Goal: Transaction & Acquisition: Purchase product/service

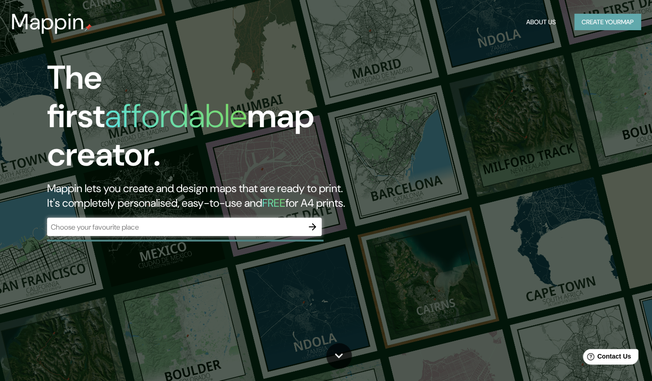
click at [598, 18] on button "Create your map" at bounding box center [607, 22] width 67 height 17
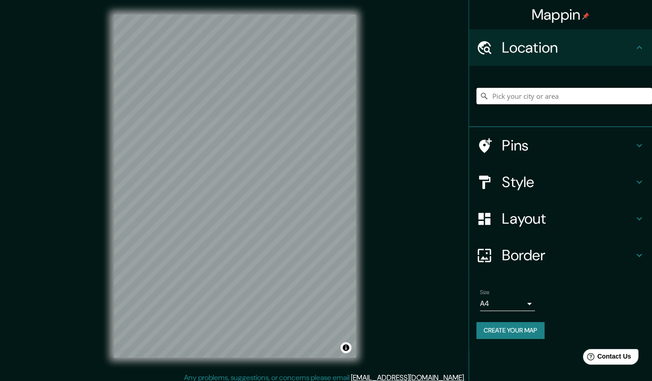
click at [512, 93] on input "Pick your city or area" at bounding box center [564, 96] width 176 height 16
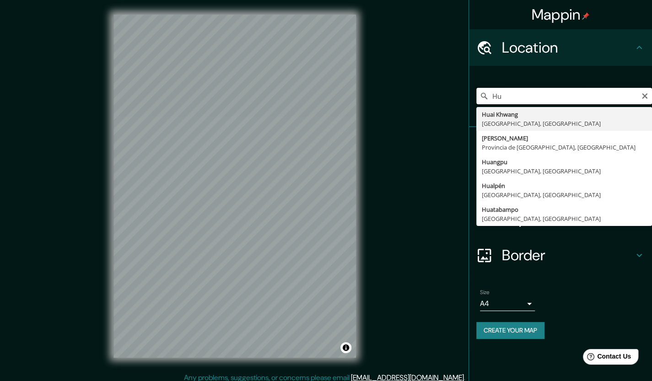
type input "H"
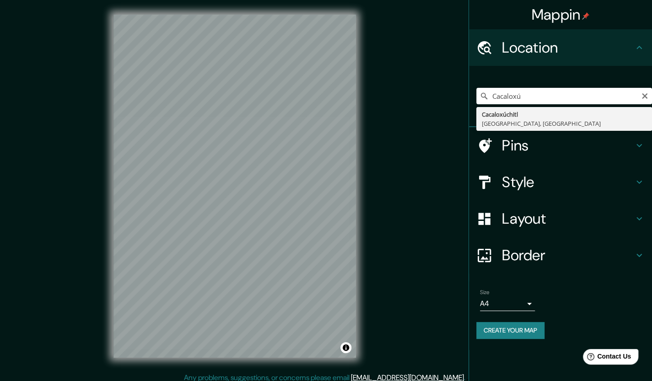
type input "Cacaloxúchitl, Puebla, México"
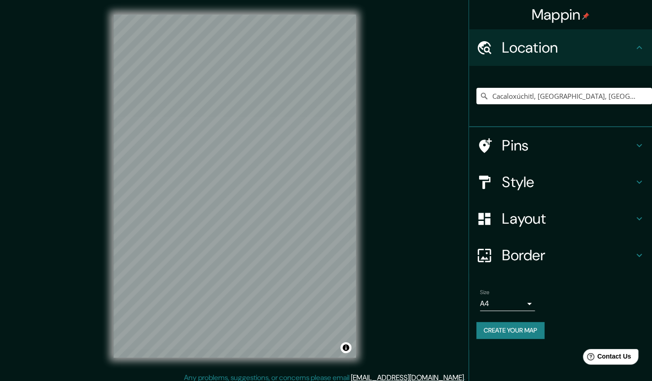
click at [548, 178] on h4 "Style" at bounding box center [568, 182] width 132 height 18
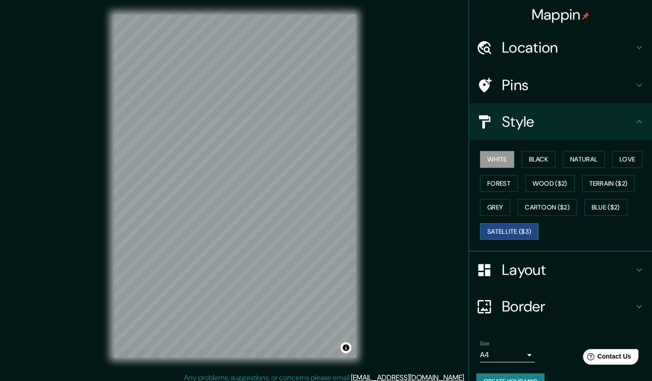
click at [498, 228] on button "Satellite ($3)" at bounding box center [509, 231] width 59 height 17
click at [490, 159] on button "White" at bounding box center [497, 159] width 34 height 17
click at [523, 161] on button "Black" at bounding box center [538, 159] width 34 height 17
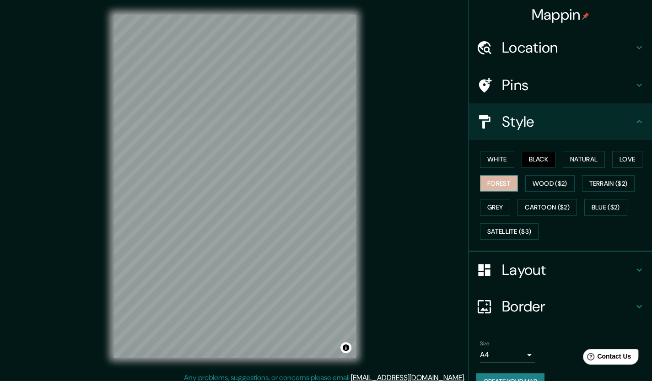
click at [490, 188] on button "Forest" at bounding box center [499, 183] width 38 height 17
click at [532, 181] on button "Wood ($2)" at bounding box center [549, 183] width 49 height 17
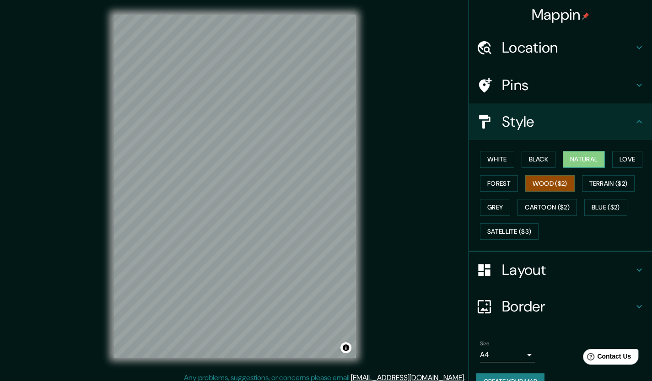
click at [572, 161] on button "Natural" at bounding box center [584, 159] width 42 height 17
click at [632, 156] on button "Love" at bounding box center [627, 159] width 30 height 17
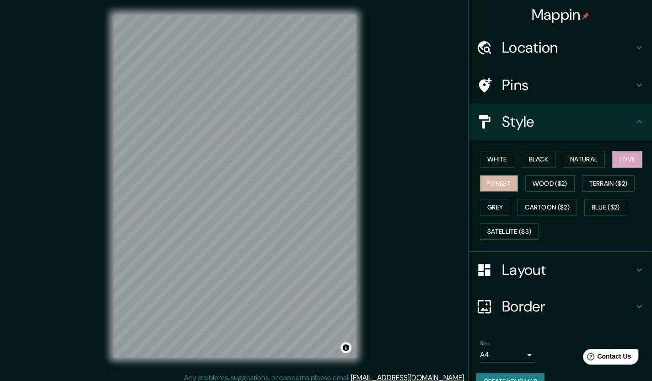
click at [490, 190] on button "Forest" at bounding box center [499, 183] width 38 height 17
click at [483, 208] on button "Grey" at bounding box center [495, 207] width 30 height 17
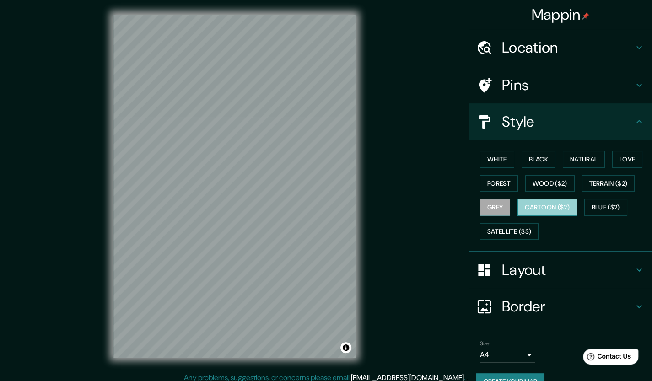
click at [523, 202] on button "Cartoon ($2)" at bounding box center [546, 207] width 59 height 17
click at [591, 202] on button "Blue ($2)" at bounding box center [605, 207] width 43 height 17
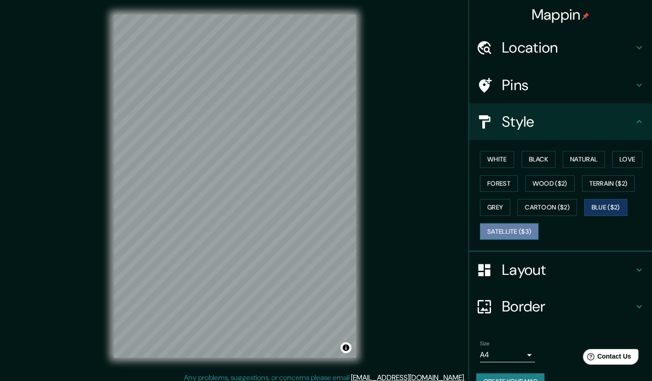
click at [493, 230] on button "Satellite ($3)" at bounding box center [509, 231] width 59 height 17
click at [492, 156] on button "White" at bounding box center [497, 159] width 34 height 17
click at [493, 225] on button "Satellite ($3)" at bounding box center [509, 231] width 59 height 17
click at [482, 157] on button "White" at bounding box center [497, 159] width 34 height 17
click at [507, 233] on button "Satellite ($3)" at bounding box center [509, 231] width 59 height 17
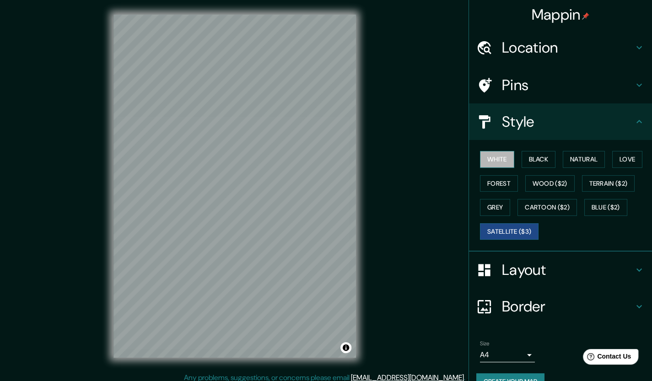
click at [488, 156] on button "White" at bounding box center [497, 159] width 34 height 17
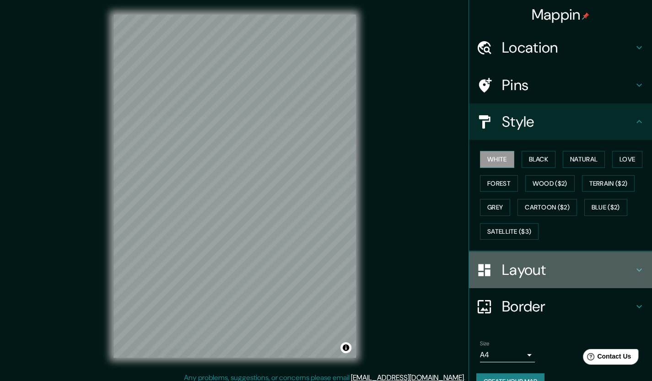
click at [520, 271] on h4 "Layout" at bounding box center [568, 270] width 132 height 18
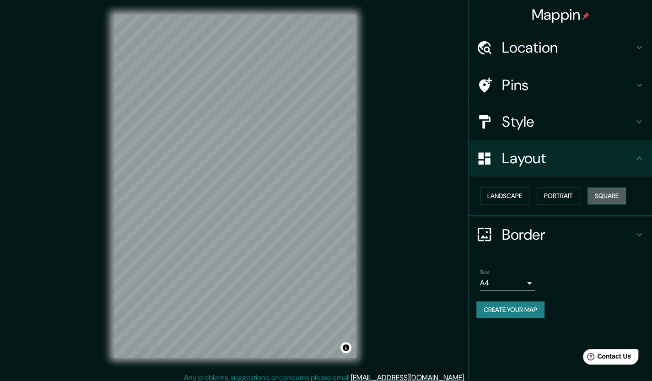
click at [603, 193] on button "Square" at bounding box center [606, 196] width 38 height 17
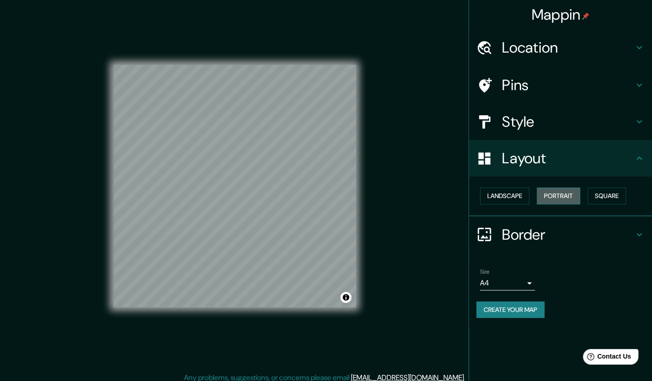
click at [560, 193] on button "Portrait" at bounding box center [557, 196] width 43 height 17
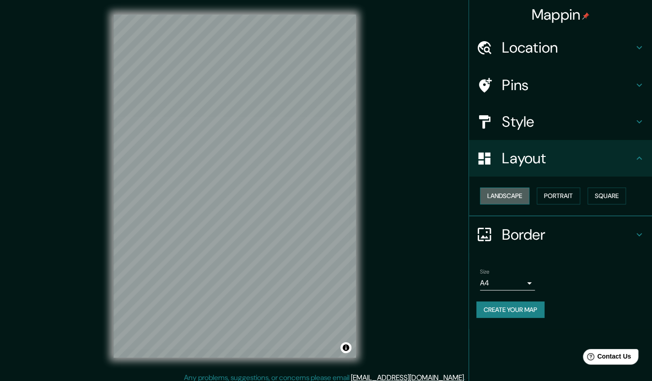
click at [504, 193] on button "Landscape" at bounding box center [504, 196] width 49 height 17
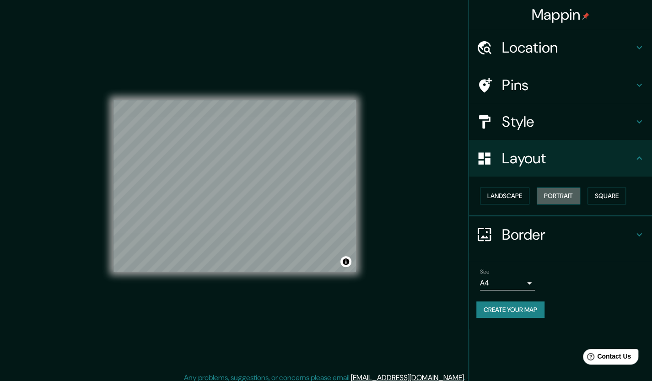
click at [552, 192] on button "Portrait" at bounding box center [557, 196] width 43 height 17
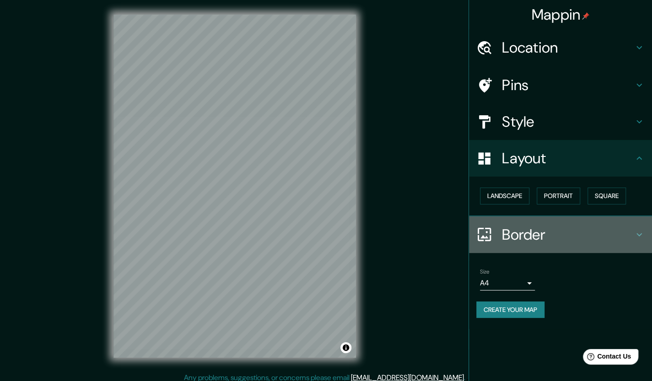
click at [536, 229] on h4 "Border" at bounding box center [568, 234] width 132 height 18
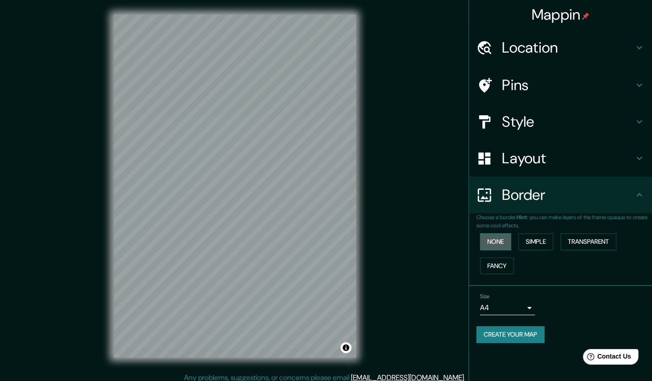
click at [496, 242] on button "None" at bounding box center [495, 241] width 31 height 17
click at [497, 261] on button "Fancy" at bounding box center [497, 265] width 34 height 17
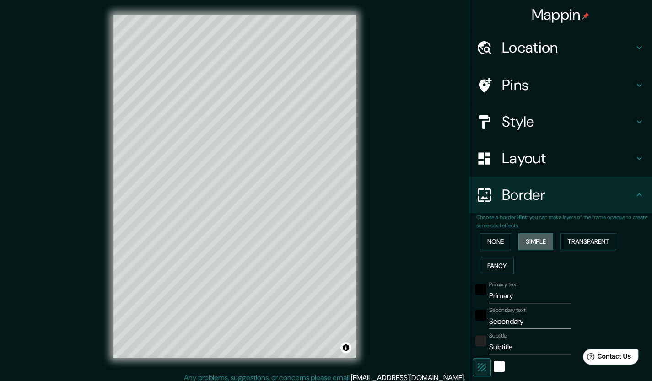
click at [530, 240] on button "Simple" at bounding box center [535, 241] width 35 height 17
click at [565, 239] on button "Transparent" at bounding box center [588, 241] width 56 height 17
click at [480, 243] on button "None" at bounding box center [495, 241] width 31 height 17
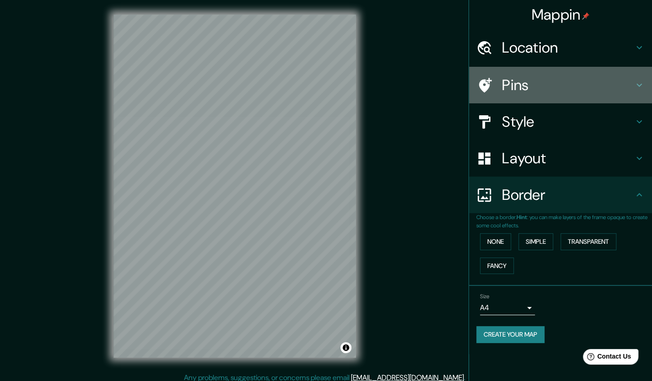
click at [545, 85] on h4 "Pins" at bounding box center [568, 85] width 132 height 18
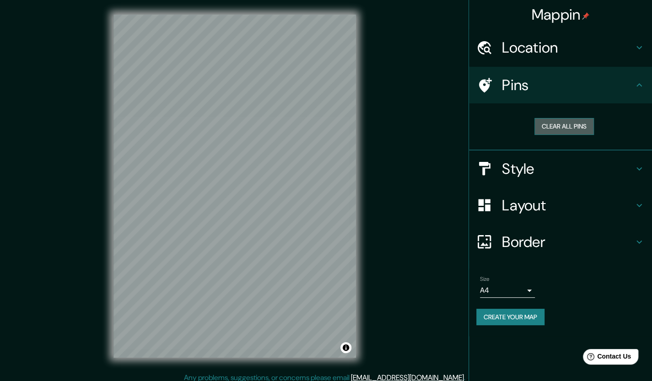
click at [563, 123] on button "Clear all pins" at bounding box center [563, 126] width 59 height 17
click at [566, 125] on button "Clear all pins" at bounding box center [563, 126] width 59 height 17
click at [537, 173] on h4 "Style" at bounding box center [568, 169] width 132 height 18
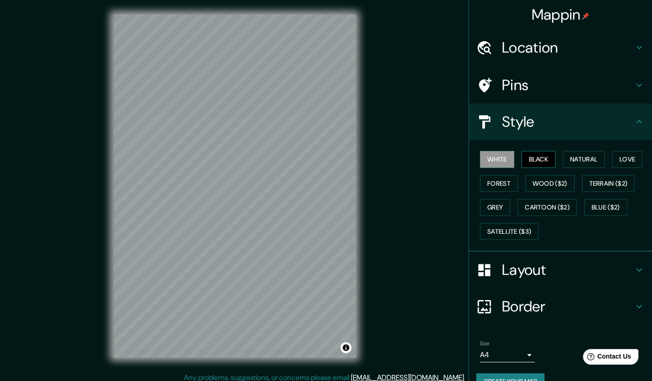
click at [530, 157] on button "Black" at bounding box center [538, 159] width 34 height 17
click at [531, 204] on button "Cartoon ($2)" at bounding box center [546, 207] width 59 height 17
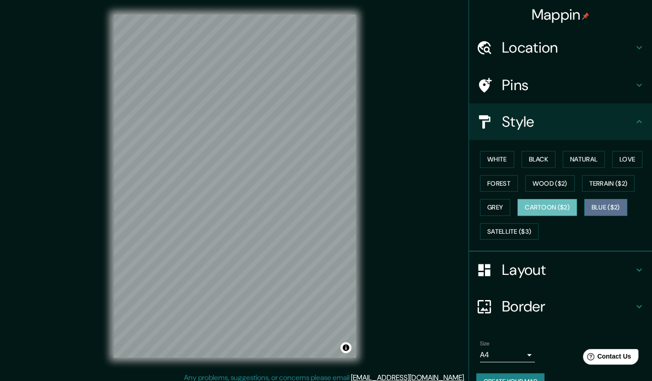
click at [594, 204] on button "Blue ($2)" at bounding box center [605, 207] width 43 height 17
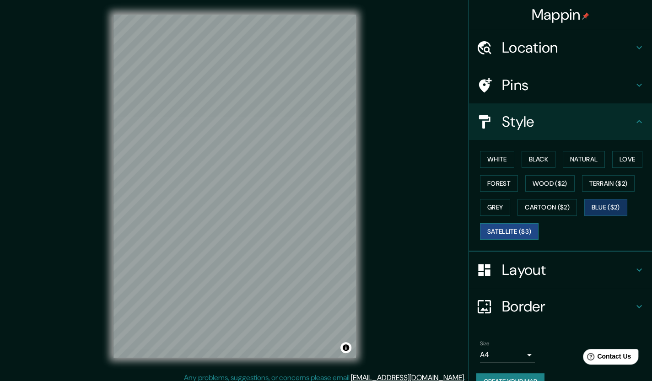
click at [514, 228] on button "Satellite ($3)" at bounding box center [509, 231] width 59 height 17
click at [490, 206] on button "Grey" at bounding box center [495, 207] width 30 height 17
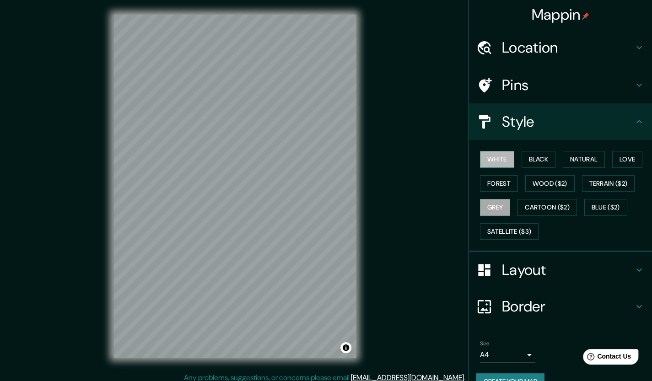
click at [488, 152] on button "White" at bounding box center [497, 159] width 34 height 17
click at [534, 154] on button "Black" at bounding box center [538, 159] width 34 height 17
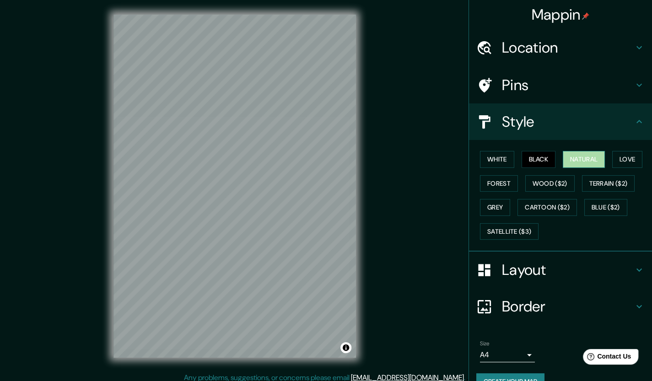
click at [574, 156] on button "Natural" at bounding box center [584, 159] width 42 height 17
click at [618, 155] on button "Love" at bounding box center [627, 159] width 30 height 17
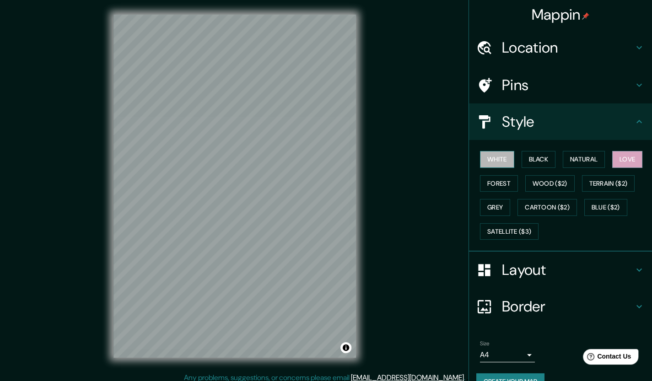
click at [490, 154] on button "White" at bounding box center [497, 159] width 34 height 17
click at [496, 225] on button "Satellite ($3)" at bounding box center [509, 231] width 59 height 17
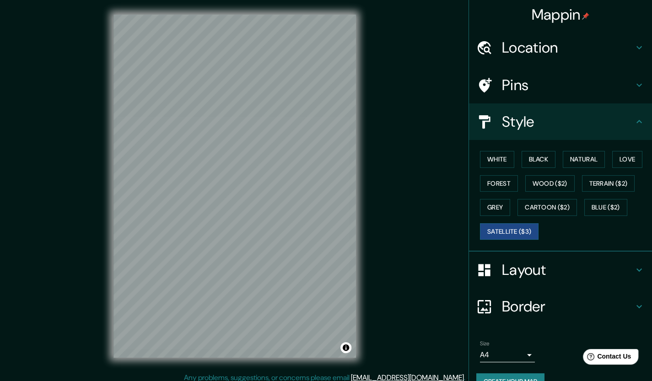
click at [373, 195] on div "Mappin Location Cacaloxúchitl, Puebla, México Pins Style White Black Natural Lo…" at bounding box center [326, 193] width 652 height 387
click at [366, 168] on div "© Mapbox © OpenStreetMap Improve this map © Maxar" at bounding box center [235, 186] width 272 height 372
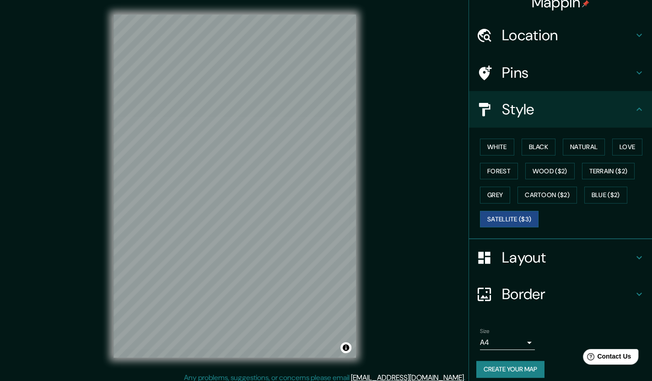
scroll to position [18, 0]
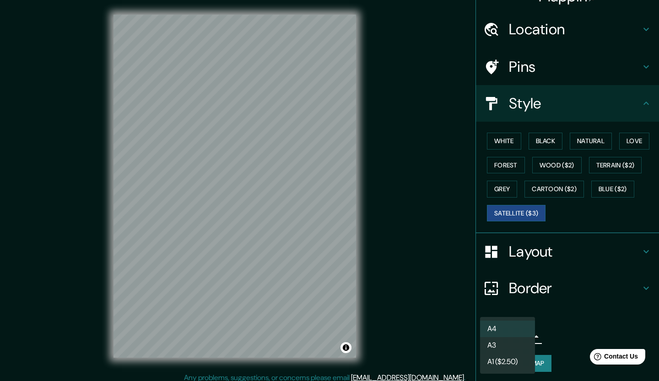
click at [502, 335] on body "Mappin Location Cacaloxúchitl, Puebla, México Pins Style White Black Natural Lo…" at bounding box center [329, 190] width 659 height 381
click at [516, 350] on li "A3" at bounding box center [507, 345] width 55 height 16
click at [510, 334] on body "Mappin Location Cacaloxúchitl, Puebla, México Pins Style White Black Natural Lo…" at bounding box center [329, 190] width 659 height 381
click at [503, 364] on li "A1 ($2.50)" at bounding box center [507, 362] width 55 height 16
click at [513, 333] on body "Mappin Location Cacaloxúchitl, Puebla, México Pins Style White Black Natural Lo…" at bounding box center [329, 190] width 659 height 381
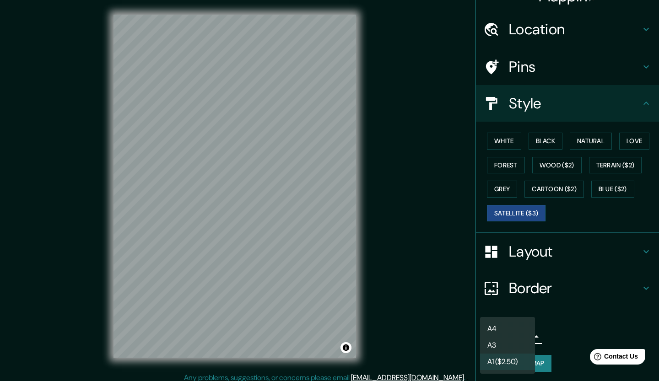
click at [509, 329] on li "A4" at bounding box center [507, 329] width 55 height 16
type input "single"
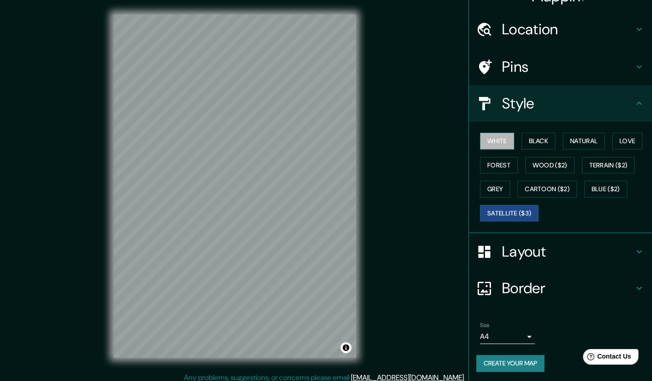
click at [501, 141] on button "White" at bounding box center [497, 141] width 34 height 17
click at [519, 366] on button "Create your map" at bounding box center [510, 363] width 68 height 17
click at [490, 209] on button "Satellite ($3)" at bounding box center [509, 213] width 59 height 17
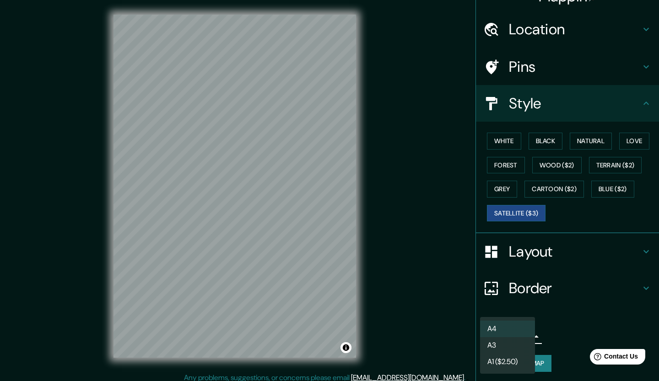
click at [515, 332] on body "Mappin Location Cacaloxúchitl, Puebla, México Pins Style White Black Natural Lo…" at bounding box center [329, 190] width 659 height 381
click at [515, 332] on li "A4" at bounding box center [507, 329] width 55 height 16
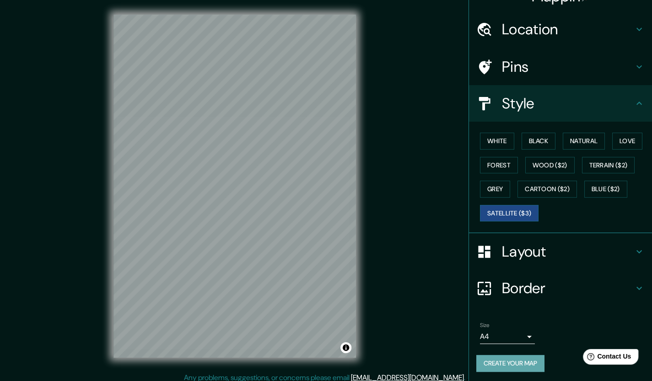
click at [520, 355] on button "Create your map" at bounding box center [510, 363] width 68 height 17
click at [525, 368] on button "Create your map" at bounding box center [510, 363] width 68 height 17
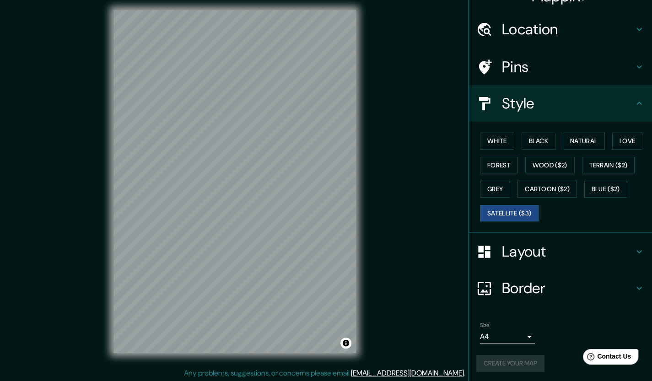
scroll to position [5, 0]
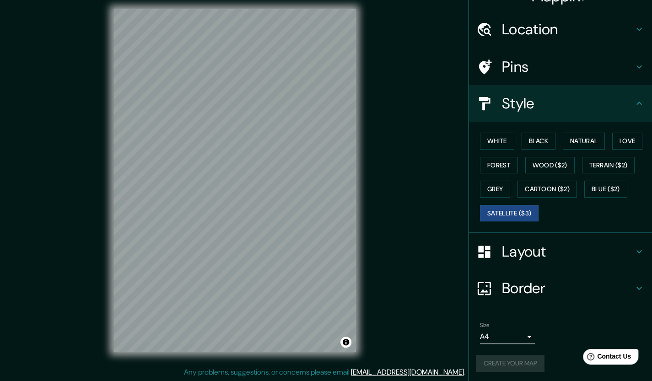
drag, startPoint x: 415, startPoint y: 97, endPoint x: 360, endPoint y: 154, distance: 79.2
click at [360, 154] on div "Mappin Location Cacaloxúchitl, Puebla, México Pins Style White Black Natural Lo…" at bounding box center [326, 188] width 652 height 387
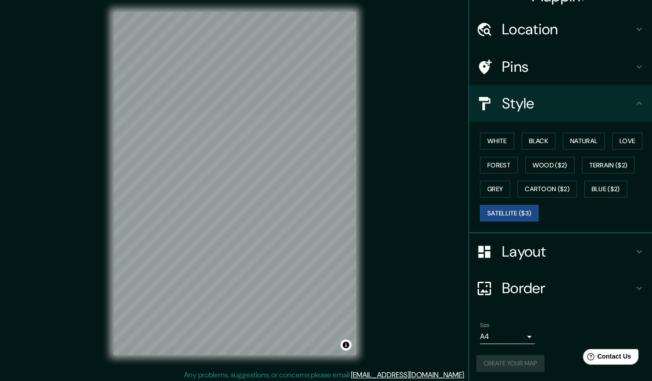
scroll to position [0, 0]
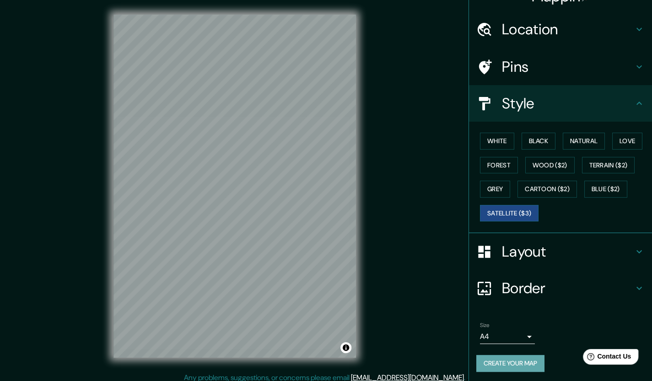
click at [492, 363] on button "Create your map" at bounding box center [510, 363] width 68 height 17
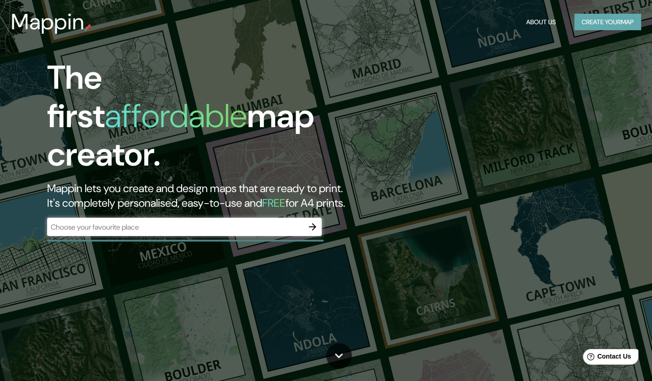
click at [608, 19] on button "Create your map" at bounding box center [607, 22] width 67 height 17
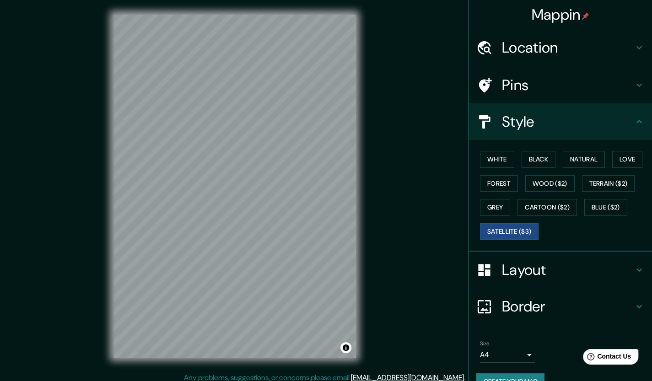
click at [532, 44] on h4 "Location" at bounding box center [568, 47] width 132 height 18
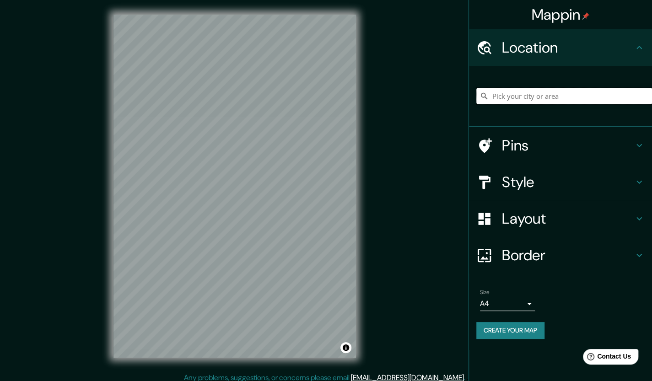
click at [535, 96] on input "Pick your city or area" at bounding box center [564, 96] width 176 height 16
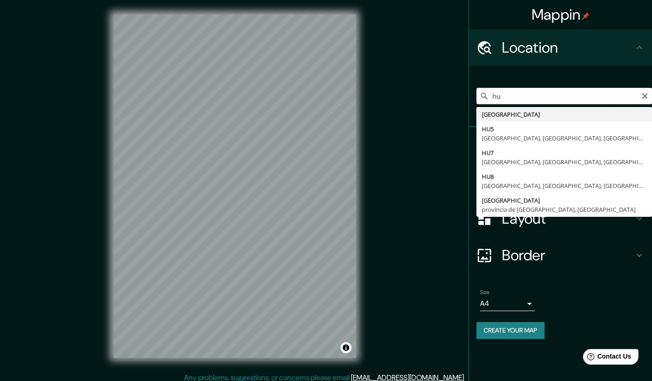
type input "h"
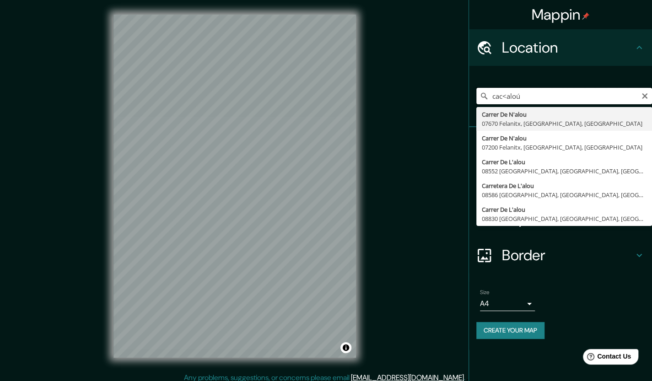
click at [506, 104] on input "cac<aloú" at bounding box center [564, 96] width 176 height 16
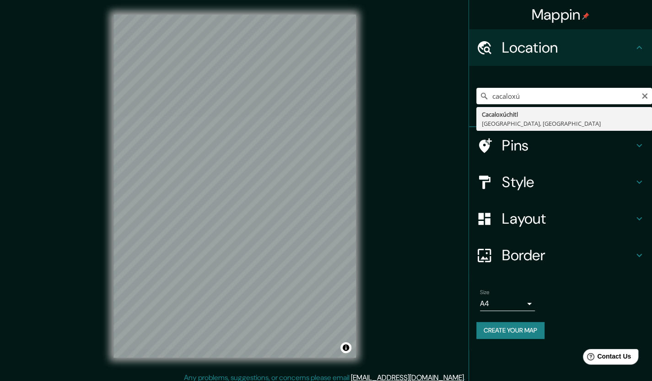
type input "Cacaloxúchitl, Puebla, México"
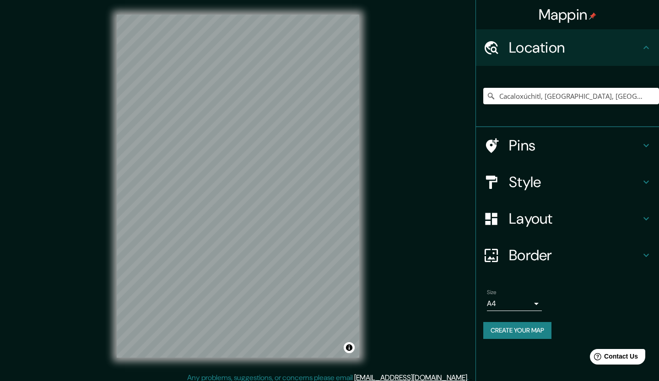
click at [514, 305] on body "Mappin Location Cacaloxúchitl, Puebla, México Pins Style Layout Border Choose a…" at bounding box center [329, 190] width 659 height 381
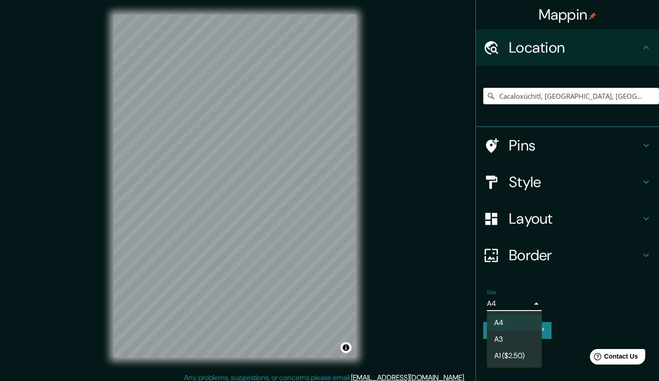
click at [517, 336] on li "A3" at bounding box center [514, 339] width 55 height 16
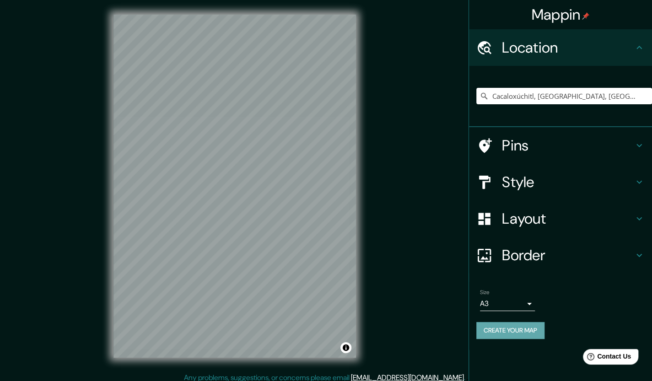
click at [514, 330] on button "Create your map" at bounding box center [510, 330] width 68 height 17
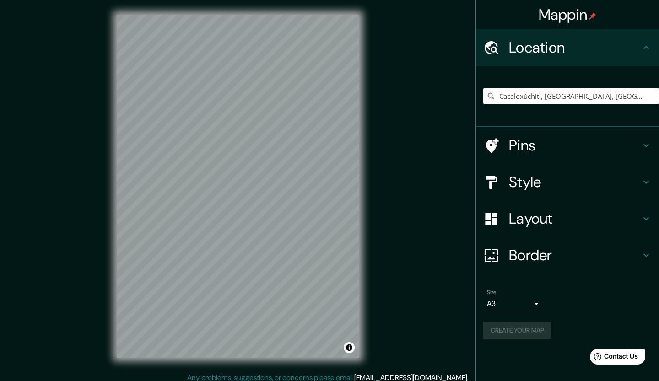
click at [530, 304] on body "Mappin Location Cacaloxúchitl, Puebla, México Pins Style Layout Border Choose a…" at bounding box center [329, 190] width 659 height 381
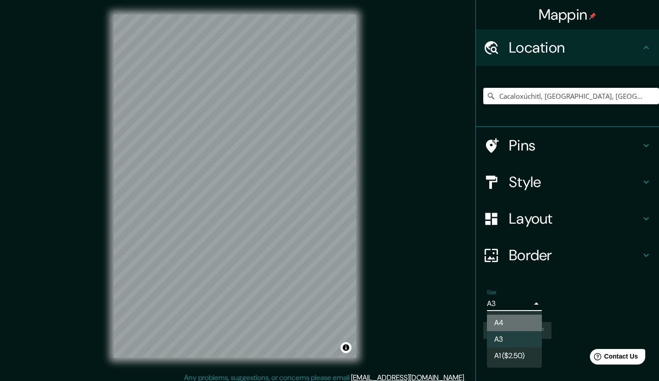
click at [510, 324] on li "A4" at bounding box center [514, 323] width 55 height 16
type input "single"
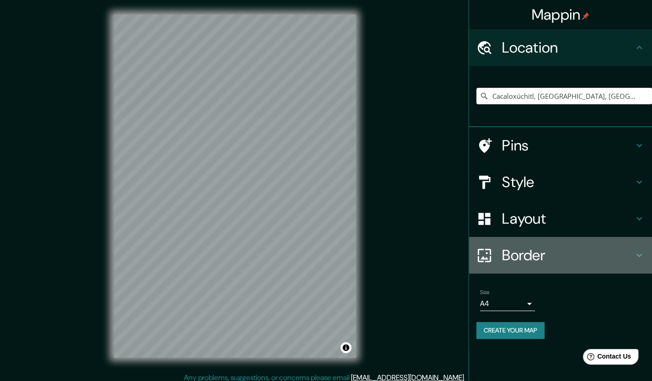
click at [557, 254] on h4 "Border" at bounding box center [568, 255] width 132 height 18
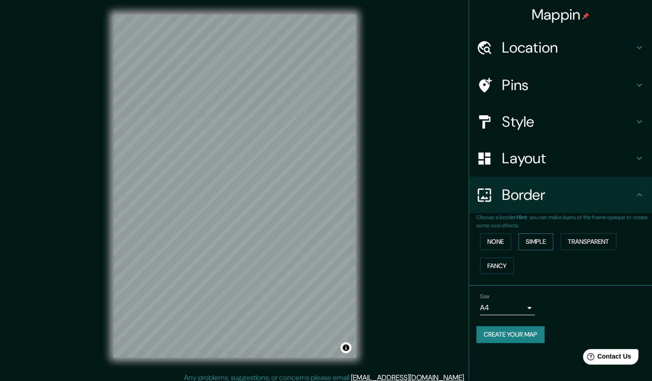
click at [521, 243] on button "Simple" at bounding box center [535, 241] width 35 height 17
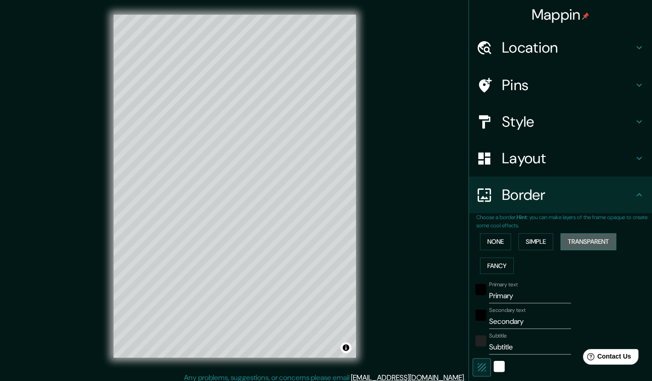
click at [580, 243] on button "Transparent" at bounding box center [588, 241] width 56 height 17
click at [498, 267] on button "Fancy" at bounding box center [497, 265] width 34 height 17
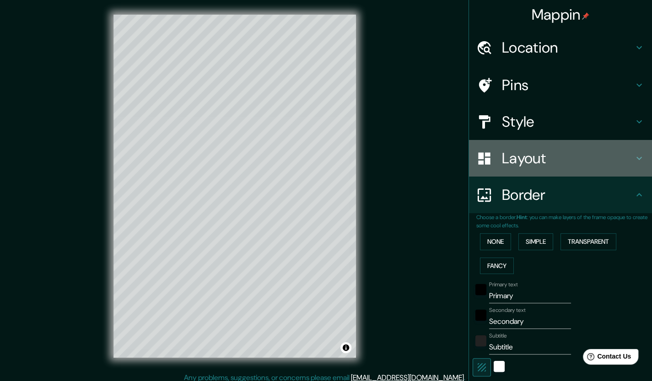
click at [541, 154] on h4 "Layout" at bounding box center [568, 158] width 132 height 18
type input "42"
type input "21"
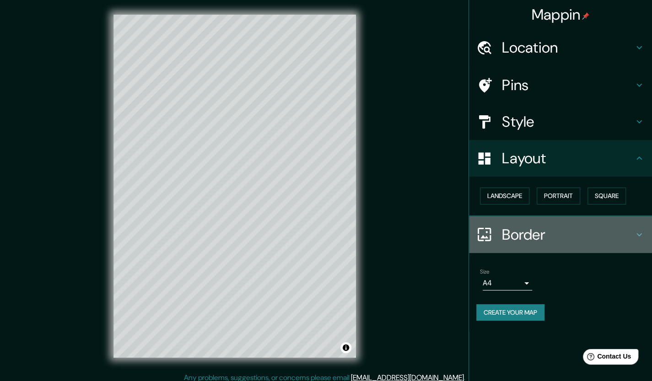
click at [550, 227] on h4 "Border" at bounding box center [568, 234] width 132 height 18
type input "42"
type input "21"
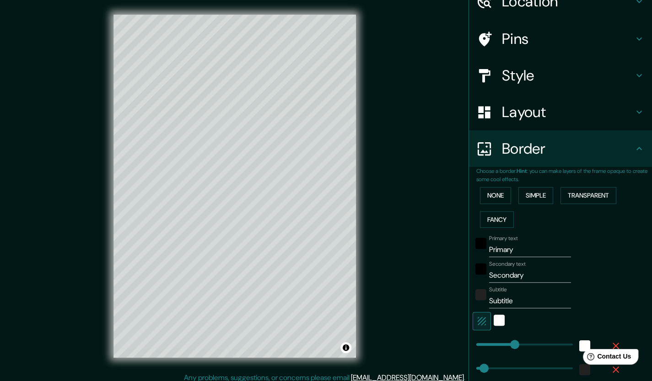
scroll to position [91, 0]
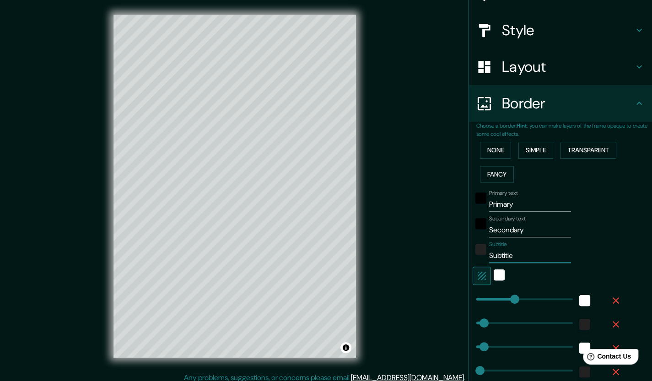
click at [516, 257] on input "Subtitle" at bounding box center [530, 255] width 82 height 15
click at [516, 201] on input "Primary" at bounding box center [530, 204] width 82 height 15
type input "Primar"
type input "42"
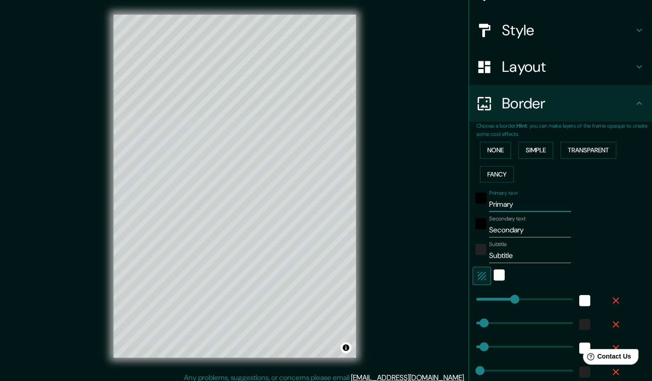
type input "21"
type input "Prim"
type input "42"
type input "21"
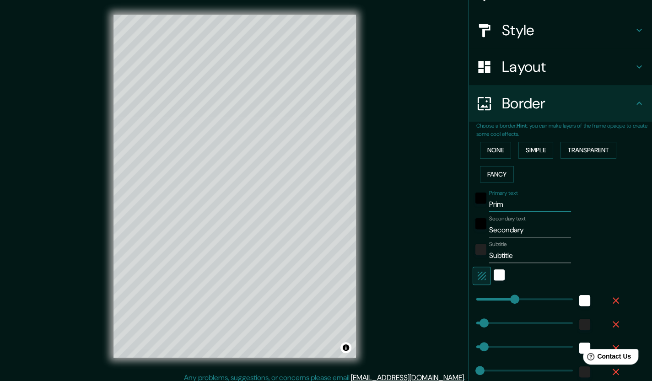
type input "Pri"
type input "42"
type input "21"
type input "Pr"
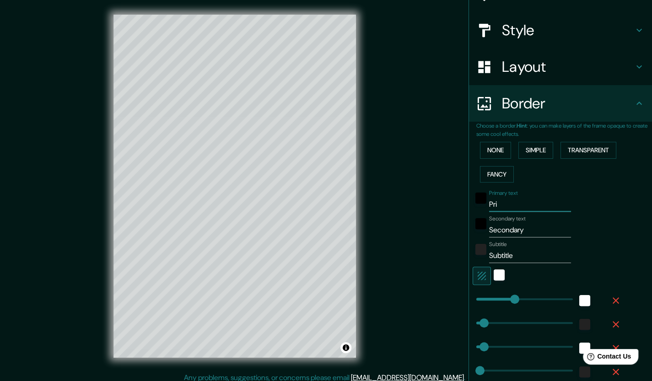
type input "42"
type input "21"
type input "P"
type input "42"
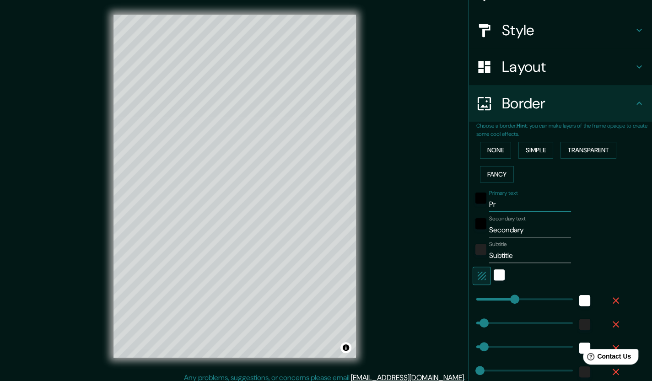
type input "42"
type input "21"
type input "42"
type input "21"
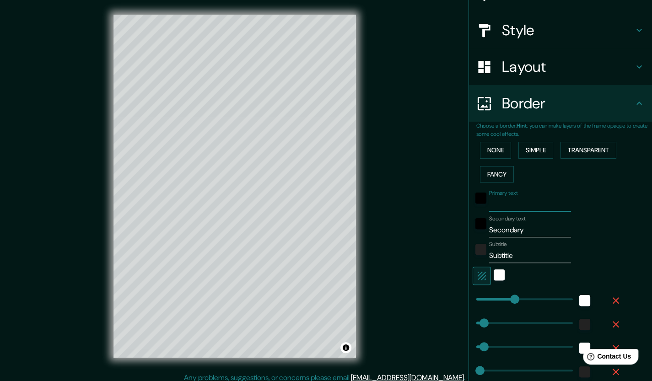
type input "c"
type input "42"
type input "21"
type input "ca"
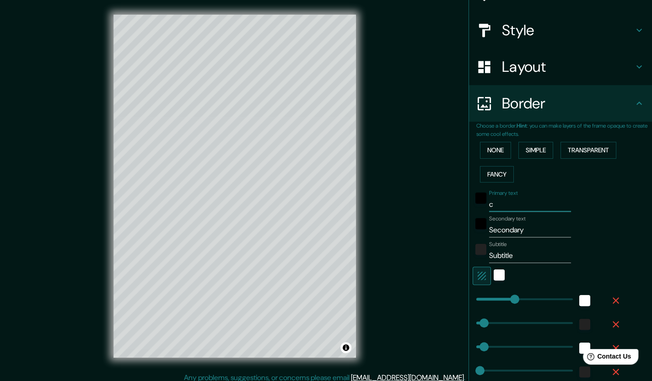
type input "42"
type input "21"
type input "cac"
type input "42"
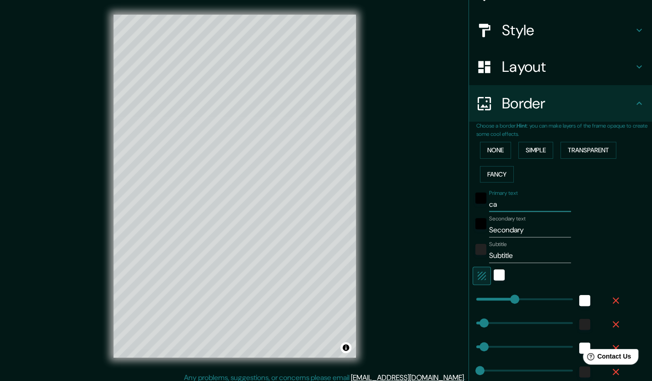
type input "42"
type input "21"
type input "caca"
type input "42"
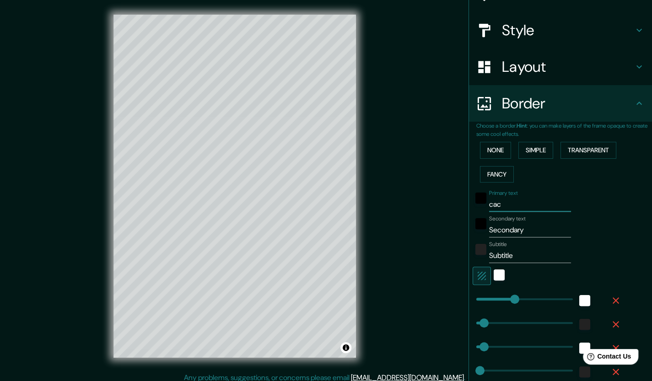
type input "21"
type input "cacal"
type input "42"
type input "21"
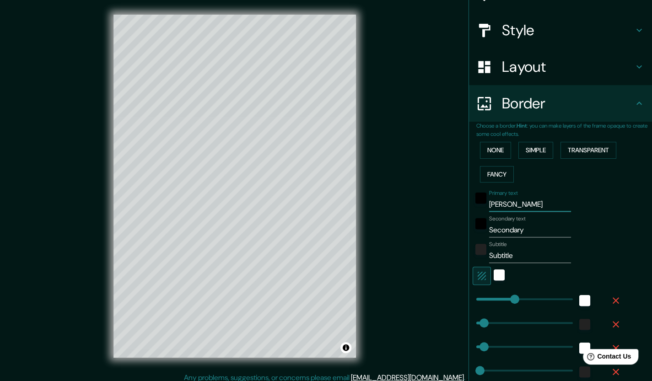
type input "cacalo"
type input "42"
type input "21"
type input "cacalox"
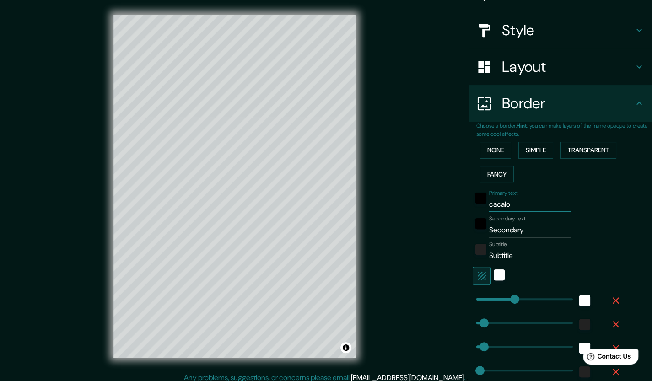
type input "42"
type input "21"
type input "cacaloxu"
type input "42"
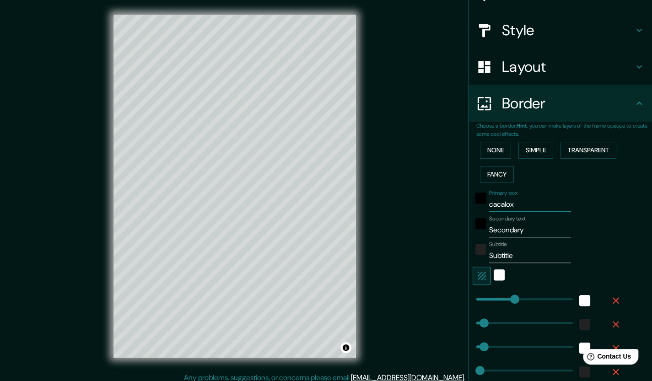
type input "42"
type input "21"
type input "cacaloxuc"
type input "42"
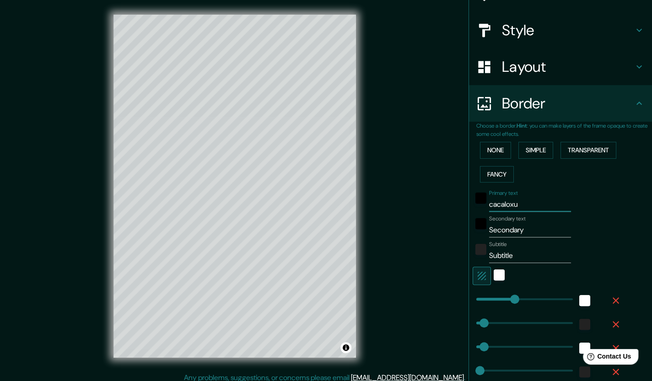
type input "21"
type input "cacaloxuch"
type input "42"
type input "21"
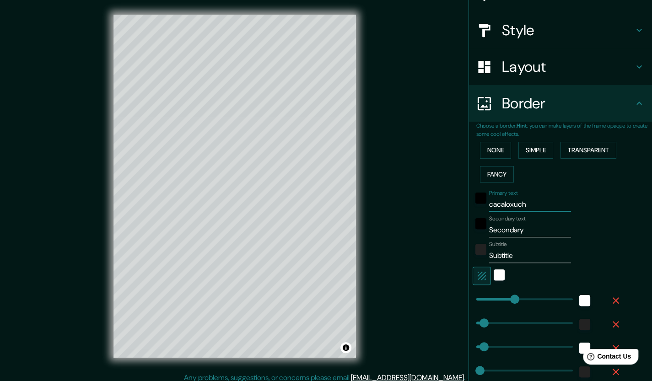
type input "cacaloxuchi"
type input "42"
type input "21"
type input "cacaloxuchit"
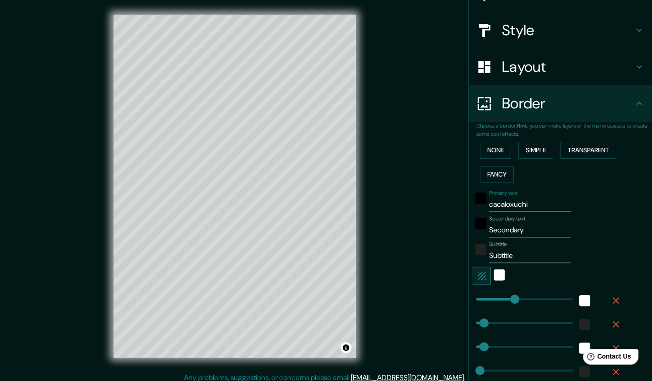
type input "42"
type input "21"
type input "cacaloxuchitl"
type input "42"
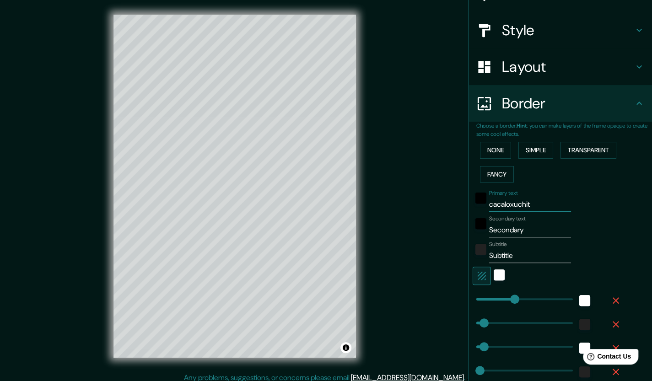
type input "42"
type input "21"
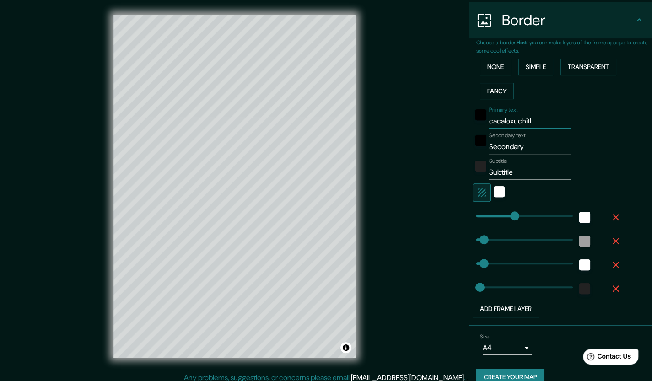
scroll to position [188, 0]
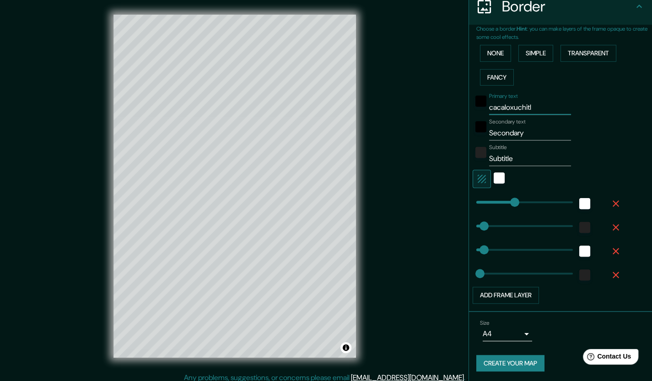
type input "cacaloxuchitl"
type input "158"
drag, startPoint x: 491, startPoint y: 200, endPoint x: 498, endPoint y: 206, distance: 9.4
type input "42"
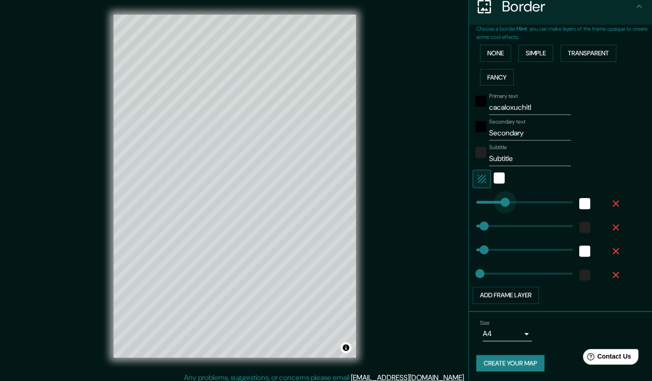
type input "21"
type input "266"
drag, startPoint x: 494, startPoint y: 202, endPoint x: 517, endPoint y: 202, distance: 23.3
type input "42"
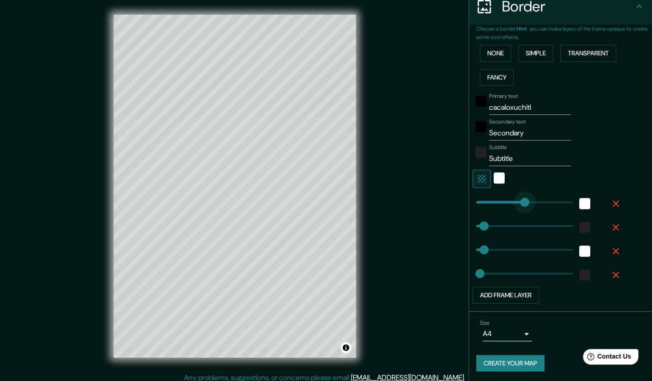
type input "21"
type input "0"
drag, startPoint x: 517, startPoint y: 202, endPoint x: 467, endPoint y: 202, distance: 49.9
type input "42"
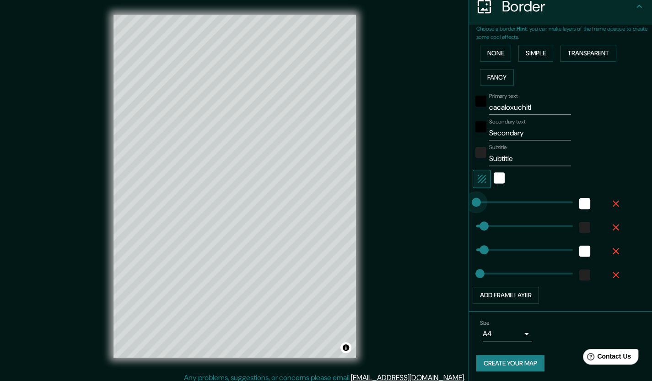
type input "21"
type input "44"
drag, startPoint x: 470, startPoint y: 202, endPoint x: 477, endPoint y: 201, distance: 6.9
type input "42"
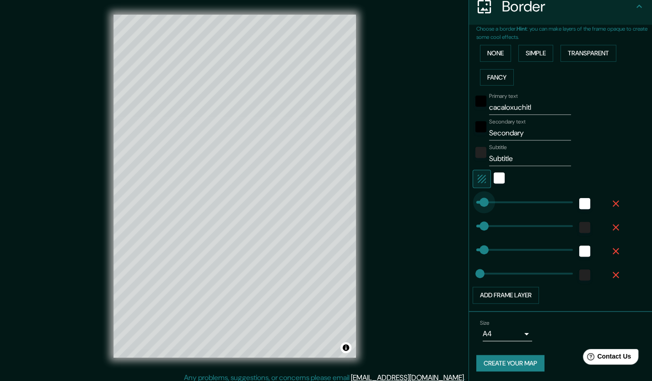
type input "21"
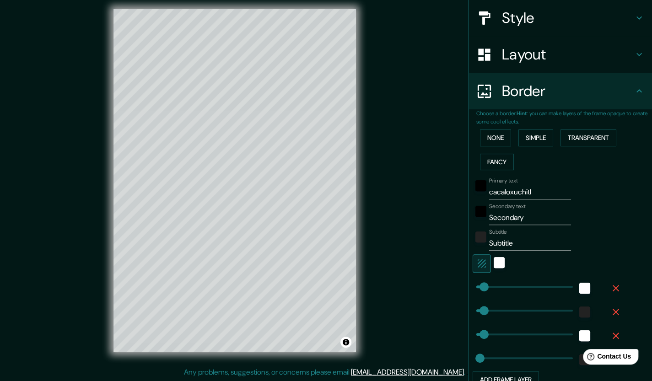
scroll to position [97, 0]
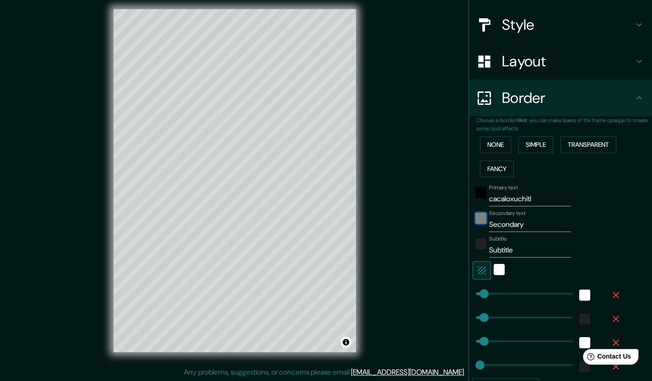
click at [475, 213] on div "black" at bounding box center [480, 218] width 11 height 11
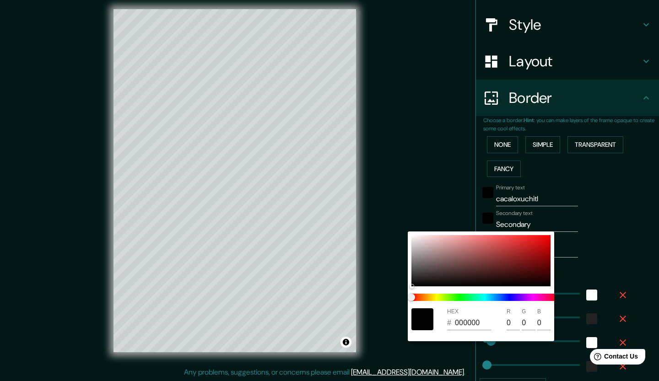
click at [476, 195] on div at bounding box center [329, 190] width 659 height 381
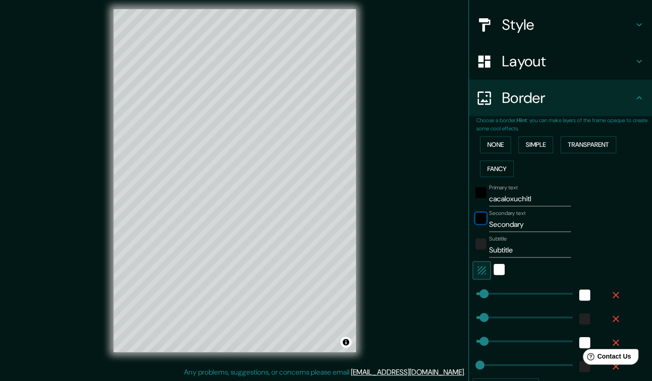
scroll to position [51, 0]
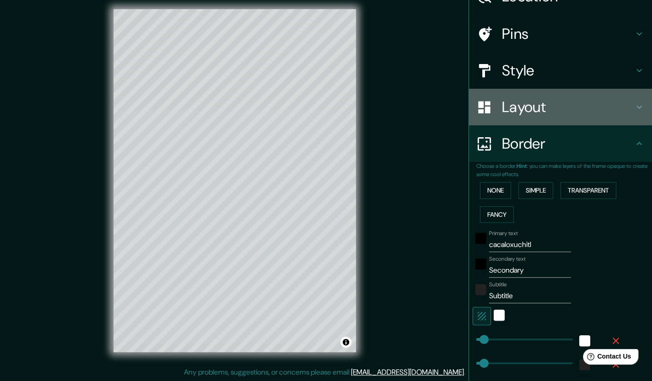
click at [522, 103] on h4 "Layout" at bounding box center [568, 107] width 132 height 18
type input "42"
type input "21"
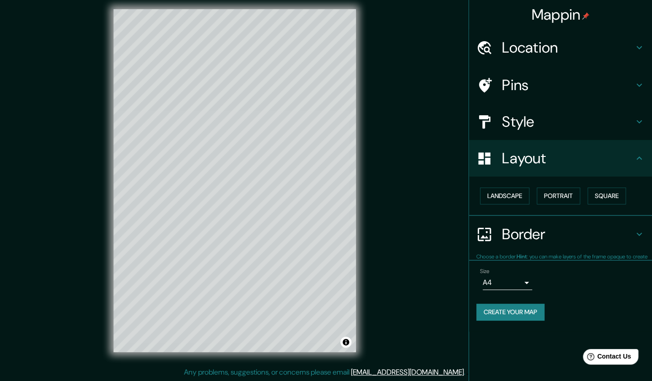
scroll to position [0, 0]
click at [510, 195] on button "Landscape" at bounding box center [504, 196] width 49 height 17
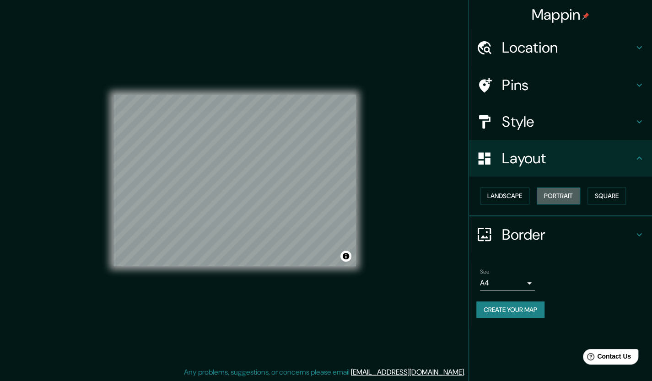
click at [549, 194] on button "Portrait" at bounding box center [557, 196] width 43 height 17
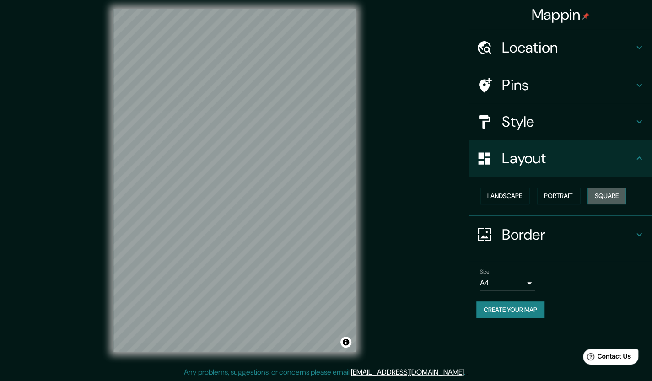
click at [613, 198] on button "Square" at bounding box center [606, 196] width 38 height 17
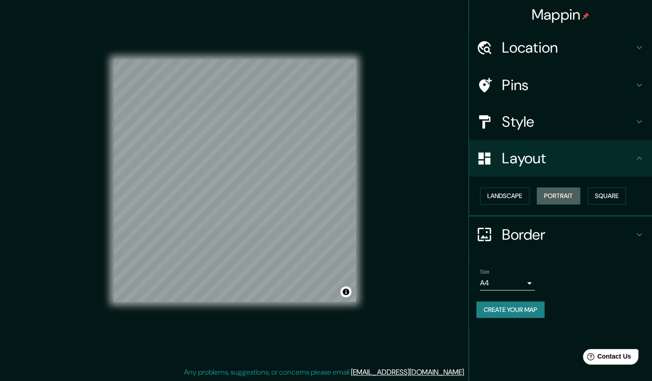
click at [570, 193] on button "Portrait" at bounding box center [557, 196] width 43 height 17
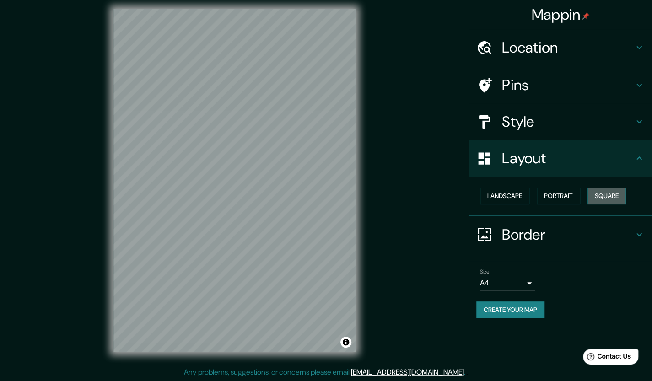
click at [610, 196] on button "Square" at bounding box center [606, 196] width 38 height 17
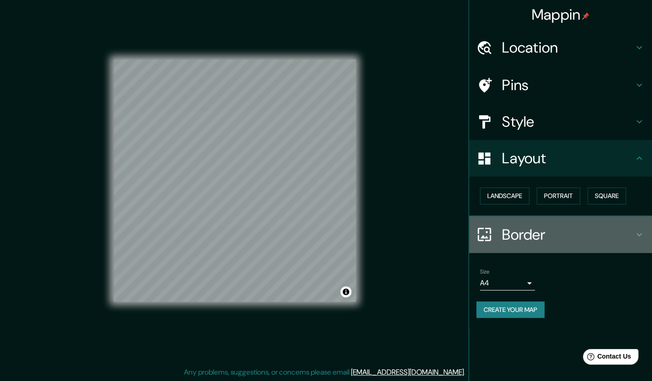
click at [535, 229] on h4 "Border" at bounding box center [568, 234] width 132 height 18
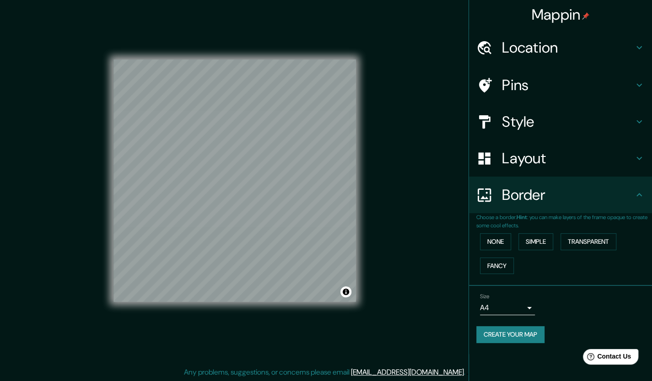
click at [527, 332] on button "Create your map" at bounding box center [510, 334] width 68 height 17
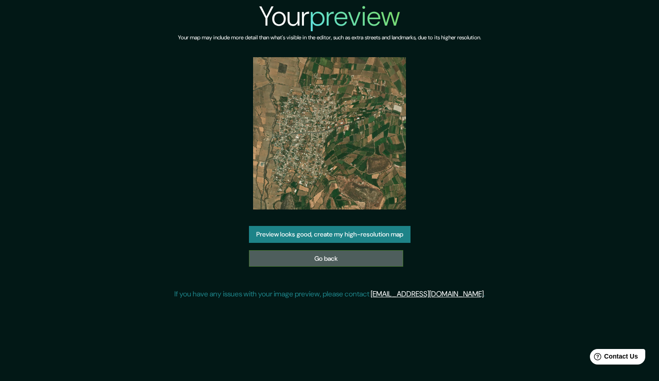
click at [353, 257] on link "Go back" at bounding box center [326, 258] width 154 height 17
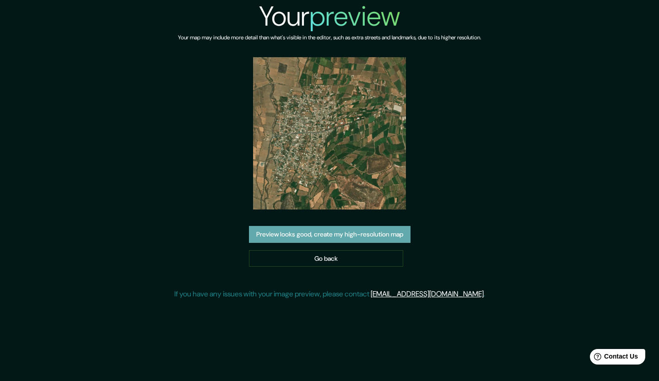
click at [360, 230] on button "Preview looks good, create my high-resolution map" at bounding box center [329, 234] width 161 height 17
